Goal: Task Accomplishment & Management: Manage account settings

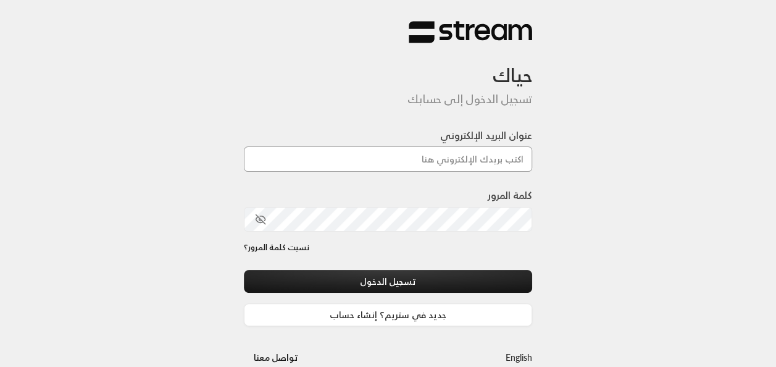
click at [393, 164] on input "عنوان البريد الإلكتروني" at bounding box center [388, 158] width 289 height 25
type input "[EMAIL_ADDRESS][DOMAIN_NAME]"
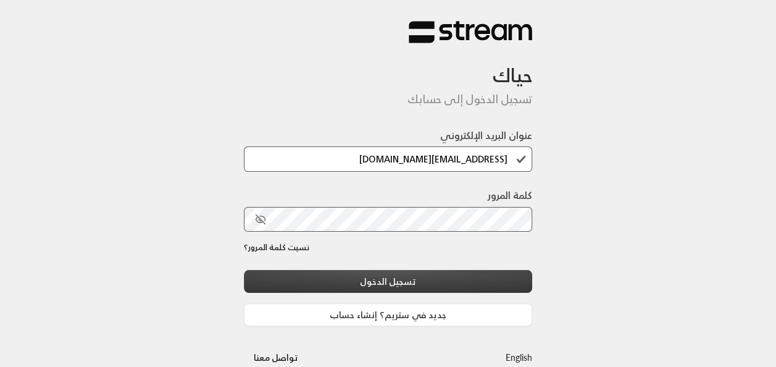
click at [426, 276] on button "تسجيل الدخول" at bounding box center [388, 281] width 289 height 23
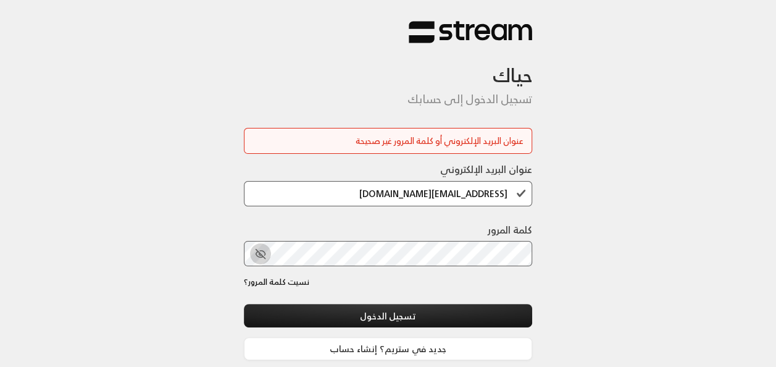
click at [262, 251] on icon "toggle password visibility" at bounding box center [260, 253] width 11 height 11
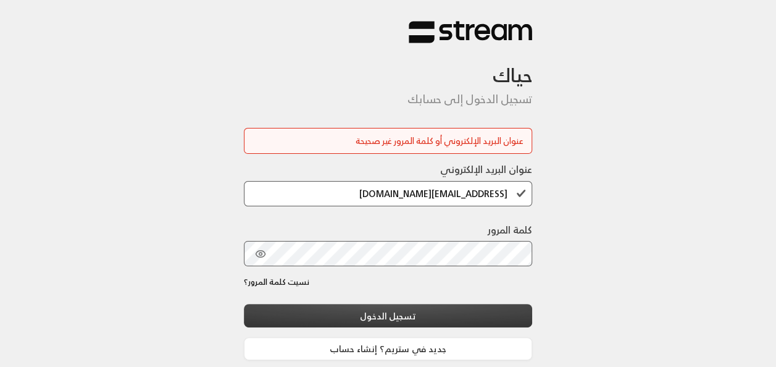
click at [450, 311] on button "تسجيل الدخول" at bounding box center [388, 315] width 289 height 23
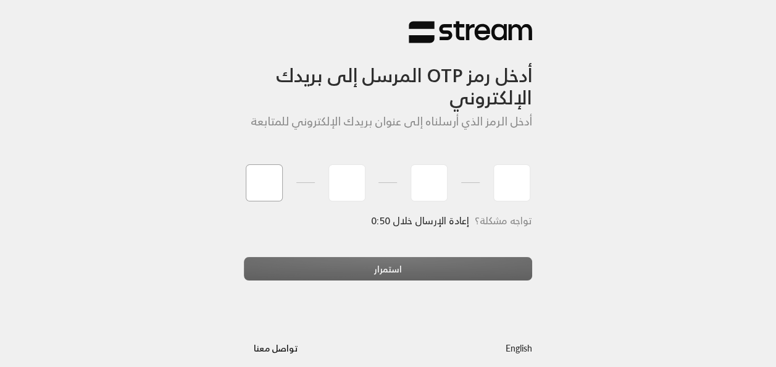
type input "1"
type input "4"
type input "9"
type input "1"
